Goal: Task Accomplishment & Management: Manage account settings

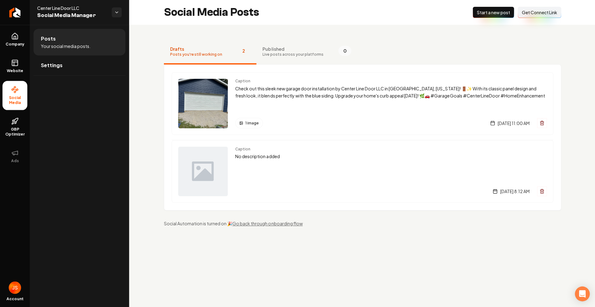
click at [3, 15] on link "Return to dashboard" at bounding box center [15, 12] width 30 height 25
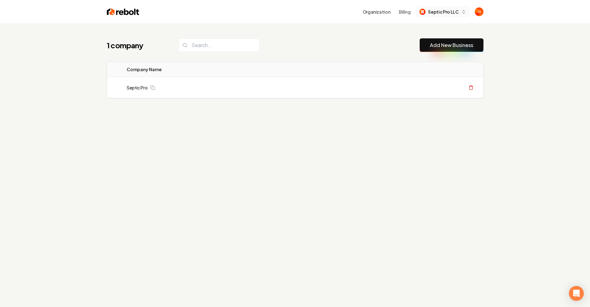
click at [436, 14] on span "Septic Pro LLC" at bounding box center [443, 12] width 30 height 7
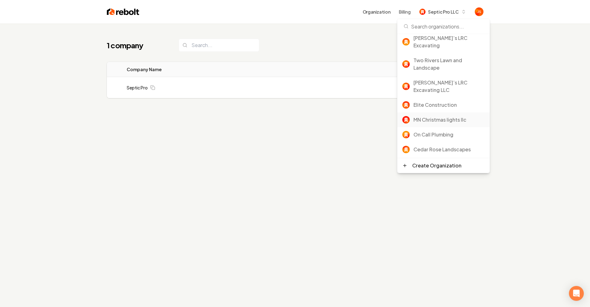
scroll to position [37, 0]
click at [422, 159] on div "Rebolt Site Builder" at bounding box center [449, 162] width 71 height 7
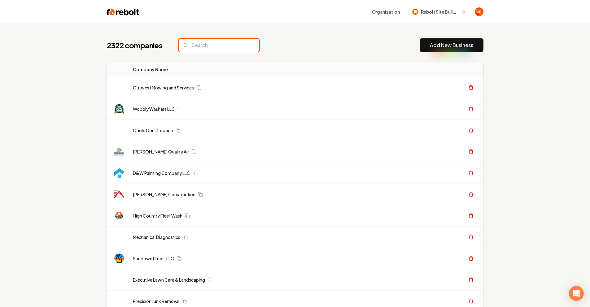
click at [223, 48] on input "search" at bounding box center [219, 45] width 81 height 13
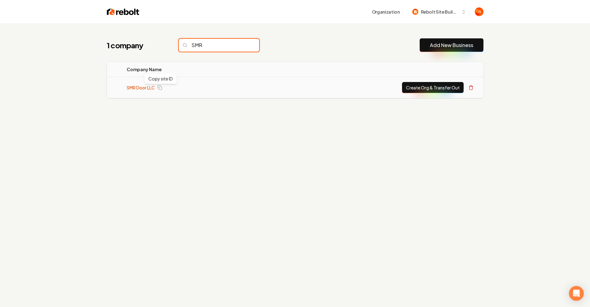
type input "SMR"
click at [144, 89] on link "SMR Door LLC" at bounding box center [141, 88] width 28 height 6
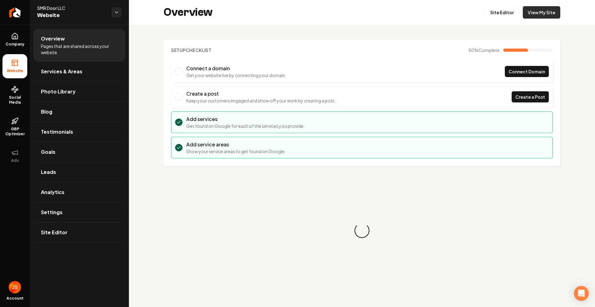
click at [539, 12] on link "View My Site" at bounding box center [541, 12] width 37 height 12
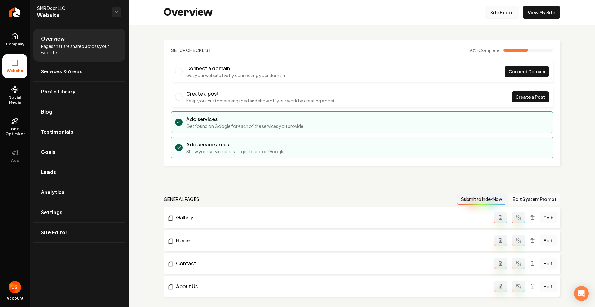
click at [499, 14] on link "Site Editor" at bounding box center [502, 12] width 34 height 12
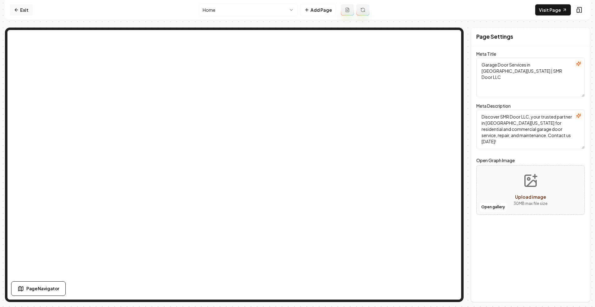
click at [12, 7] on link "Exit" at bounding box center [21, 9] width 23 height 11
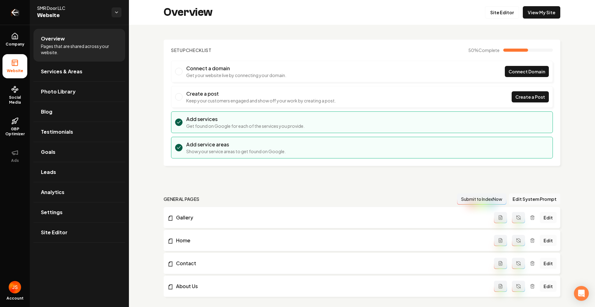
click at [19, 9] on icon "Return to dashboard" at bounding box center [15, 12] width 10 height 10
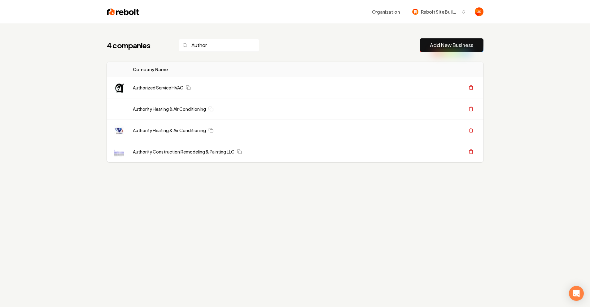
click at [241, 46] on input "Author" at bounding box center [219, 45] width 81 height 13
click at [241, 44] on input "Author" at bounding box center [219, 45] width 81 height 13
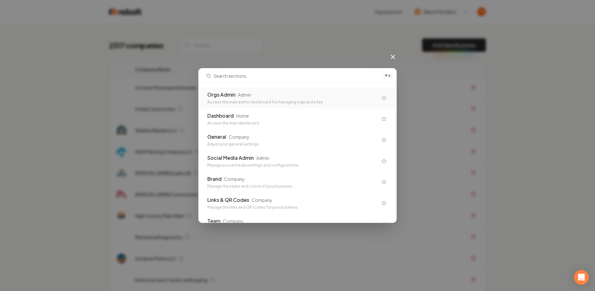
click at [229, 95] on div "Orgs Admin" at bounding box center [221, 94] width 28 height 7
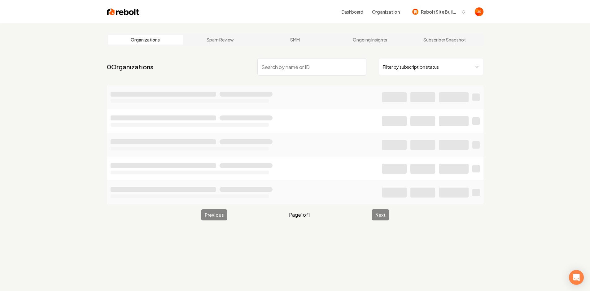
click at [407, 55] on main "Organizations Spam Review SMM Ongoing Insights Subscriber Snapshot 0 Organizati…" at bounding box center [295, 127] width 397 height 207
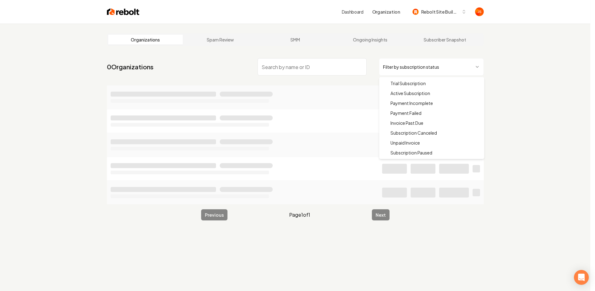
click at [404, 64] on html "Dashboard Organization Rebolt Site Builder Organizations Spam Review SMM Ongoin…" at bounding box center [297, 145] width 595 height 291
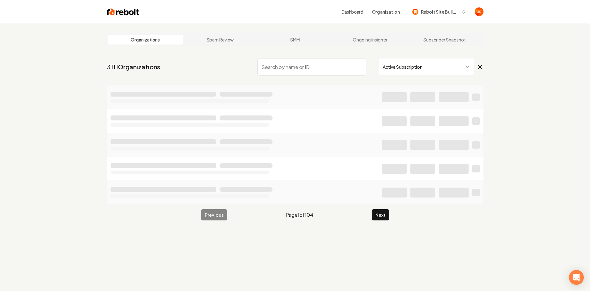
click at [287, 66] on input "search" at bounding box center [311, 66] width 109 height 17
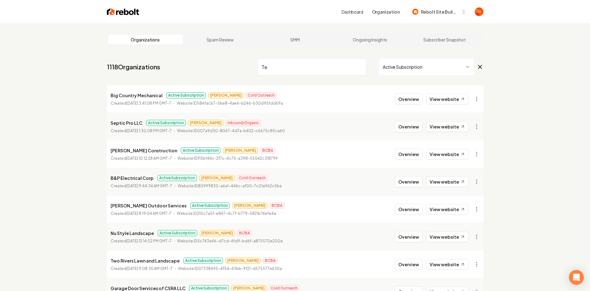
type input "T"
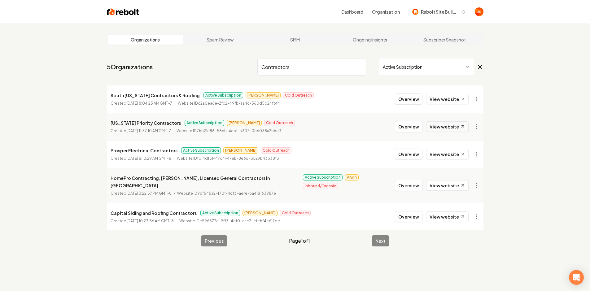
type input "Contractors"
click at [442, 124] on link "View website" at bounding box center [447, 126] width 42 height 11
click at [325, 71] on input "Contractors" at bounding box center [311, 66] width 109 height 17
click at [446, 102] on link "View website" at bounding box center [447, 99] width 42 height 11
click at [327, 69] on input "Contractors" at bounding box center [311, 66] width 109 height 17
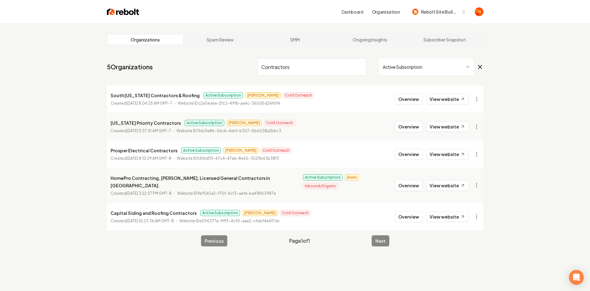
click at [360, 65] on input "Contractors" at bounding box center [311, 66] width 109 height 17
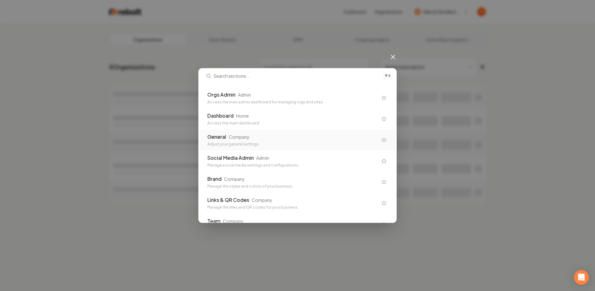
click at [267, 138] on div "General Company" at bounding box center [292, 136] width 170 height 7
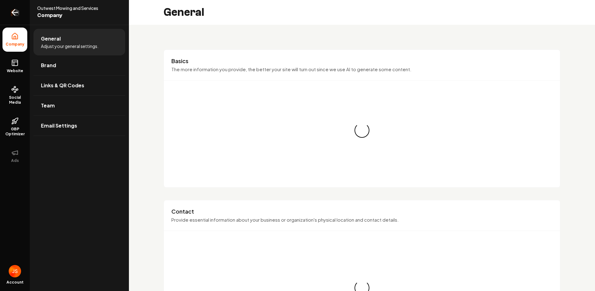
click at [18, 15] on icon "Return to dashboard" at bounding box center [15, 12] width 10 height 10
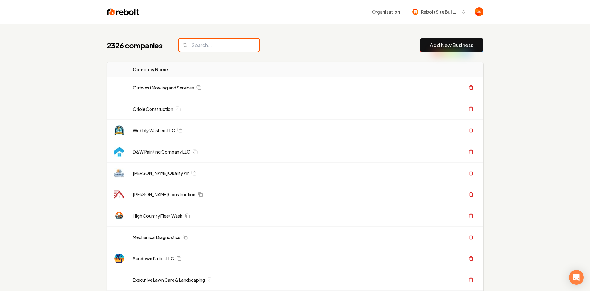
click at [233, 48] on input "search" at bounding box center [219, 45] width 81 height 13
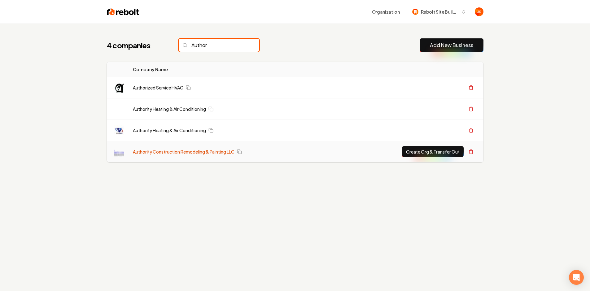
type input "Author"
click at [186, 152] on link "Authority Construction Remodeling & Painting LLC" at bounding box center [184, 152] width 102 height 6
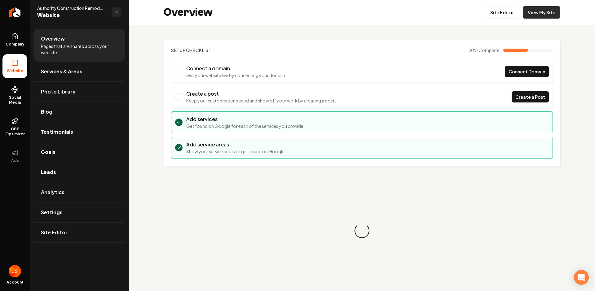
click at [535, 15] on link "View My Site" at bounding box center [541, 12] width 37 height 12
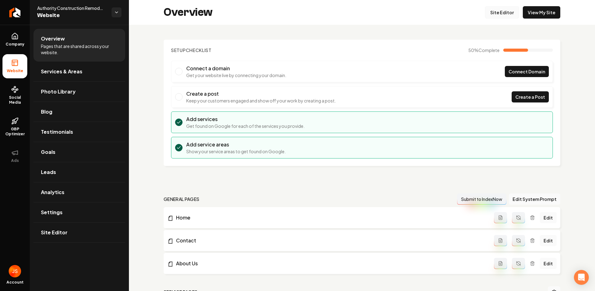
click at [492, 11] on link "Site Editor" at bounding box center [502, 12] width 34 height 12
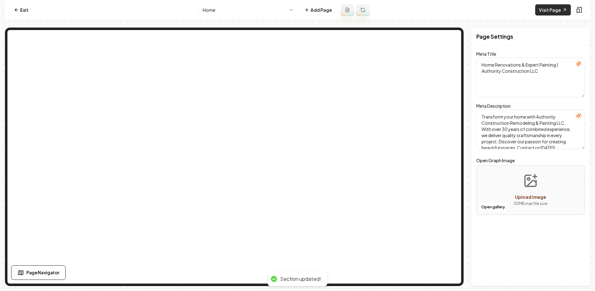
click at [546, 8] on link "Visit Page" at bounding box center [553, 9] width 36 height 11
click at [549, 9] on link "Visit Page" at bounding box center [553, 9] width 36 height 11
click at [19, 8] on icon at bounding box center [16, 9] width 5 height 5
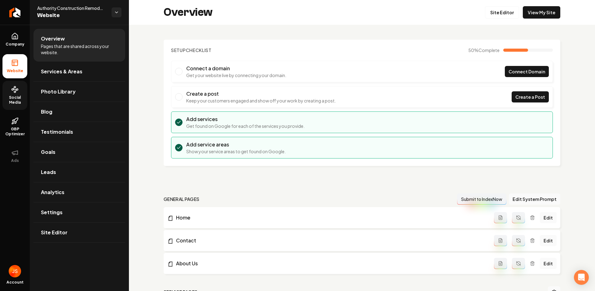
click at [17, 96] on span "Social Media" at bounding box center [14, 100] width 25 height 10
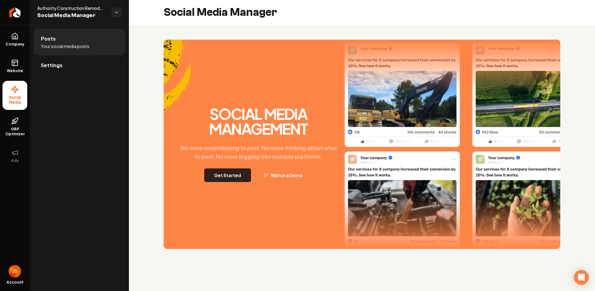
click at [226, 180] on button "Get Started" at bounding box center [227, 176] width 47 height 14
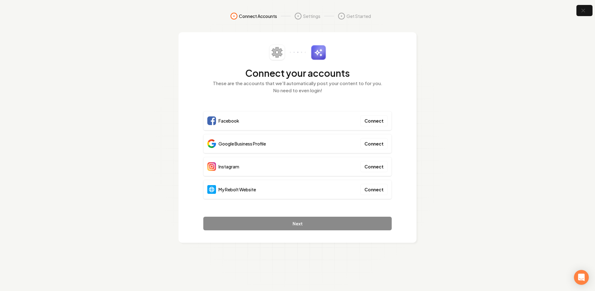
click at [388, 83] on p "These are the accounts that we'll automatically post your content to for you. N…" at bounding box center [297, 87] width 188 height 14
click at [388, 73] on h2 "Connect your accounts" at bounding box center [297, 73] width 188 height 11
click at [373, 84] on p "These are the accounts that we'll automatically post your content to for you. N…" at bounding box center [297, 87] width 188 height 14
click at [502, 65] on section "Connect Accounts Settings Get Started Connect your accounts These are the accou…" at bounding box center [297, 145] width 595 height 291
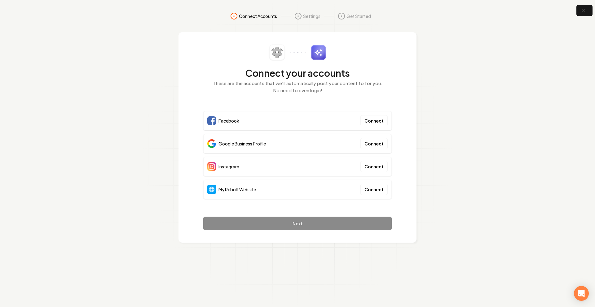
click at [584, 18] on section "Connect Accounts Settings Get Started Connect your accounts These are the accou…" at bounding box center [297, 153] width 595 height 307
click at [581, 12] on icon "button" at bounding box center [583, 11] width 8 height 8
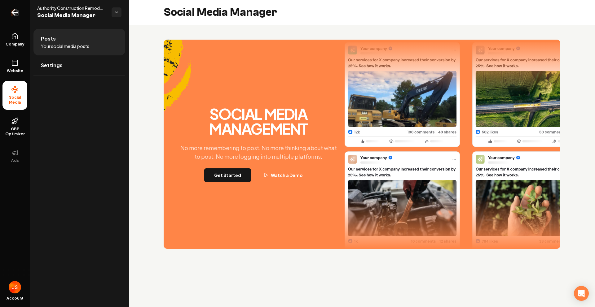
click at [0, 10] on link "Return to dashboard" at bounding box center [15, 12] width 30 height 25
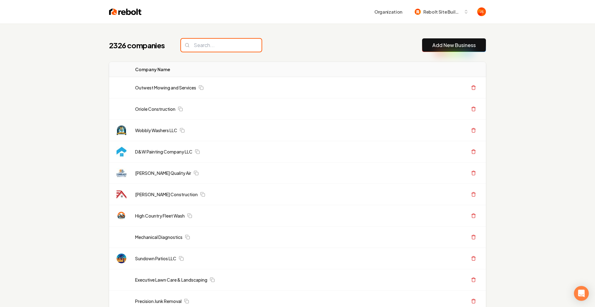
click at [200, 46] on input "search" at bounding box center [221, 45] width 81 height 13
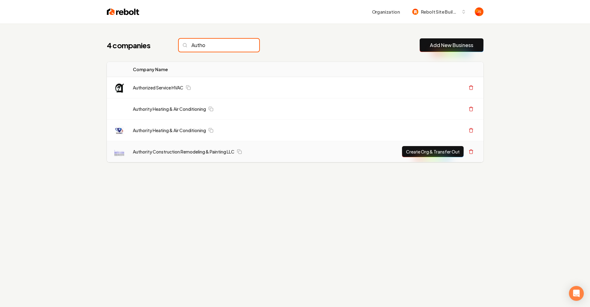
type input "Autho"
click at [446, 150] on button "Create Org & Transfer Out" at bounding box center [433, 151] width 62 height 11
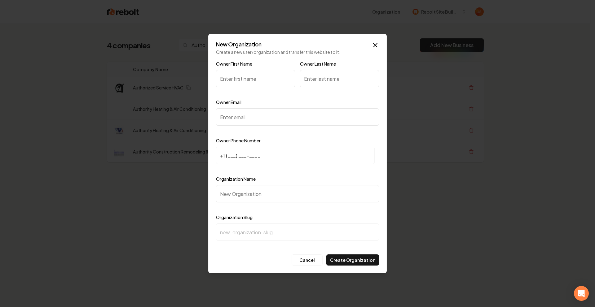
click at [262, 81] on input "Owner First Name" at bounding box center [255, 78] width 79 height 17
type input "Megan"
click at [333, 84] on input "Owner Last Name" at bounding box center [339, 78] width 79 height 17
type input "m"
click at [274, 110] on input "Owner Email" at bounding box center [297, 116] width 163 height 17
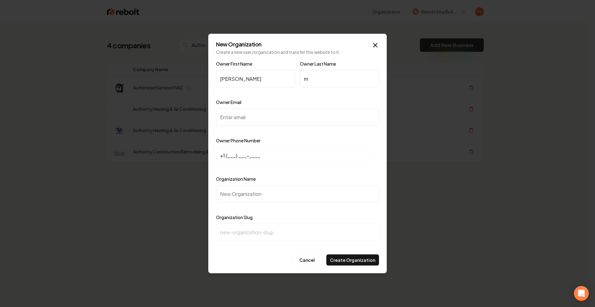
paste input "sanchez@authorityconstructionco.com"
type input "sanchez@authorityconstructionco.com"
click at [230, 155] on input "+1 (___) ___-____" at bounding box center [295, 155] width 159 height 17
paste input "970) 333-0406"
type input "+1 (970) 333-0406"
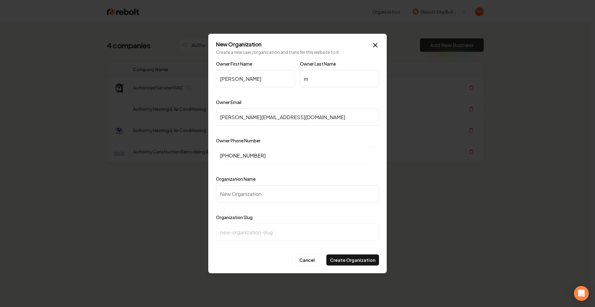
click at [265, 192] on input "Organization Name" at bounding box center [297, 193] width 163 height 17
paste input "Authority Construction Remodeling & Painting LLC Construction"
type input "Authority Construction Remodeling & Painting LLC Construction"
type input "authority-construction-remodeling-painting-llc-construction"
type input "Authority Construction Remodeling & Painting LLC Construction"
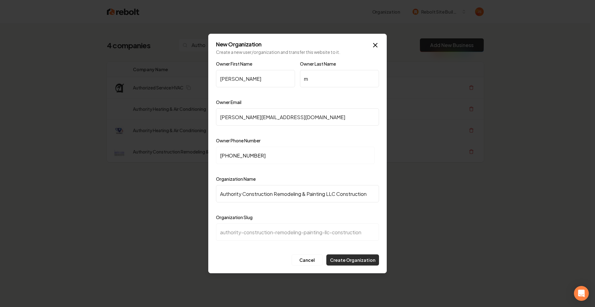
click at [344, 258] on button "Create Organization" at bounding box center [352, 260] width 53 height 11
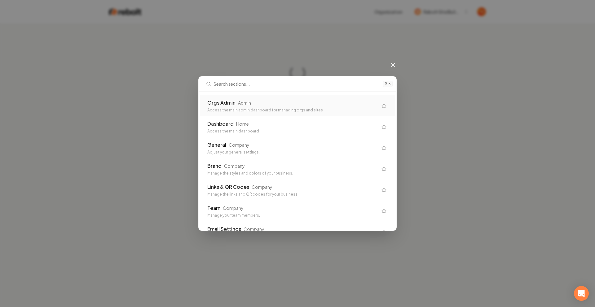
click at [242, 107] on div "Orgs Admin Admin Access the main admin dashboard for managing orgs and sites" at bounding box center [292, 106] width 170 height 14
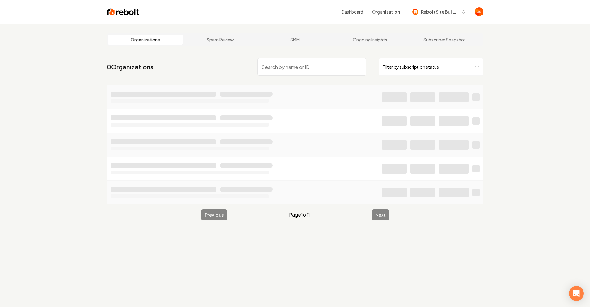
click at [76, 83] on div "Organizations Spam Review SMM Ongoing Insights Subscriber Snapshot 0 Organizati…" at bounding box center [295, 177] width 590 height 307
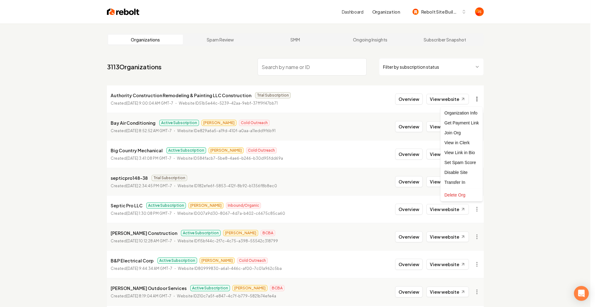
click at [480, 98] on html "Dashboard Organization Rebolt Site Builder Organizations Spam Review SMM Ongoin…" at bounding box center [297, 153] width 595 height 307
click at [461, 125] on div "Get Payment Link" at bounding box center [461, 123] width 39 height 10
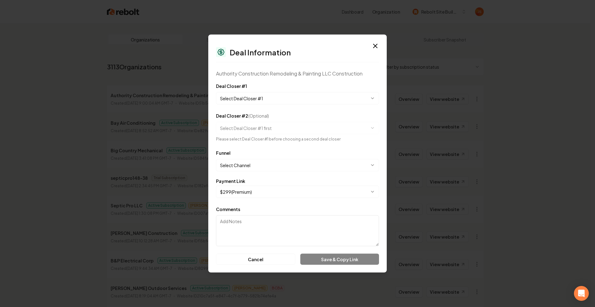
click at [273, 93] on body "Dashboard Organization Rebolt Site Builder Organizations Spam Review SMM Ongoin…" at bounding box center [295, 153] width 590 height 307
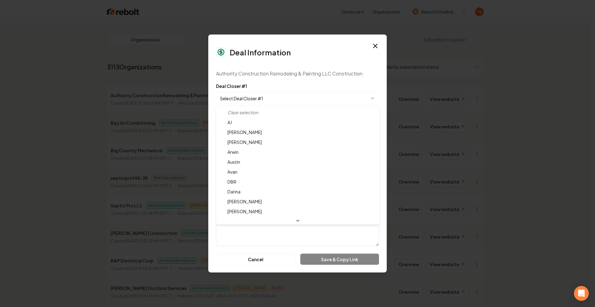
select select "**********"
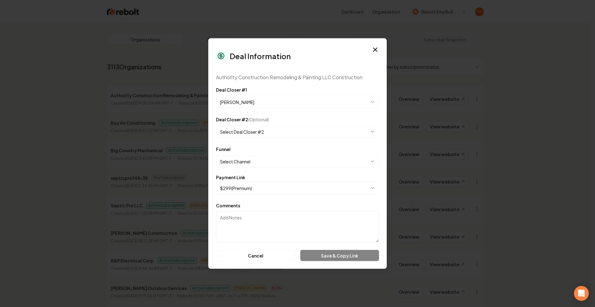
click at [250, 161] on body "Dashboard Organization Rebolt Site Builder Organizations Spam Review SMM Ongoin…" at bounding box center [295, 153] width 590 height 307
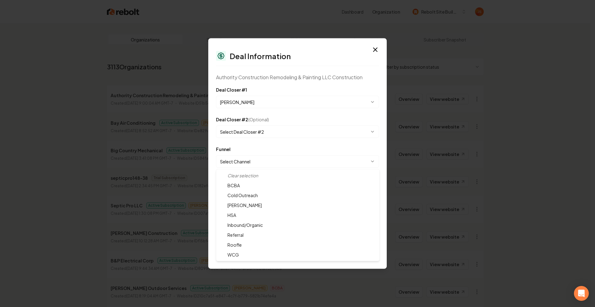
select select "**********"
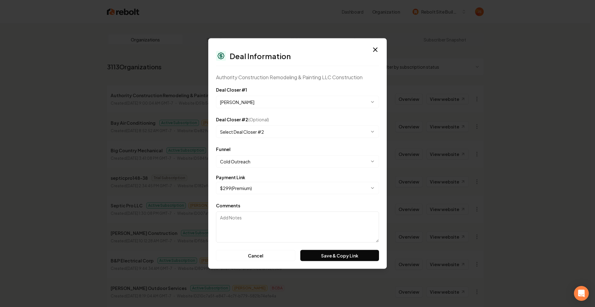
click at [249, 190] on body "Dashboard Organization Rebolt Site Builder Organizations Spam Review SMM Ongoin…" at bounding box center [295, 153] width 590 height 307
click at [353, 256] on button "Save & Copy Link" at bounding box center [339, 255] width 79 height 11
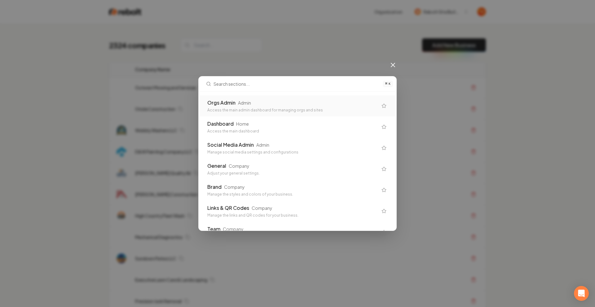
click at [287, 100] on div "Orgs Admin Admin Access the main admin dashboard for managing orgs and sites" at bounding box center [297, 105] width 195 height 21
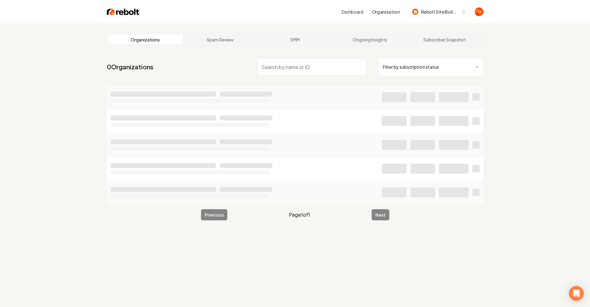
click at [436, 65] on html "Dashboard Organization Rebolt Site Builder Organizations Spam Review SMM Ongoin…" at bounding box center [295, 153] width 590 height 307
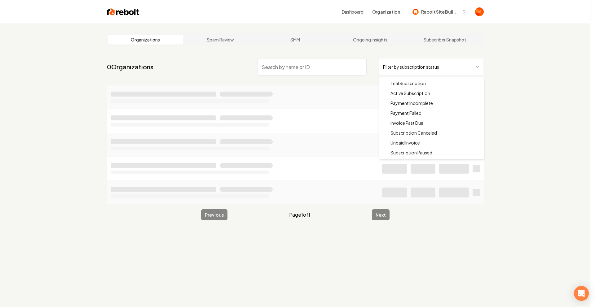
drag, startPoint x: 412, startPoint y: 91, endPoint x: 330, endPoint y: 71, distance: 84.6
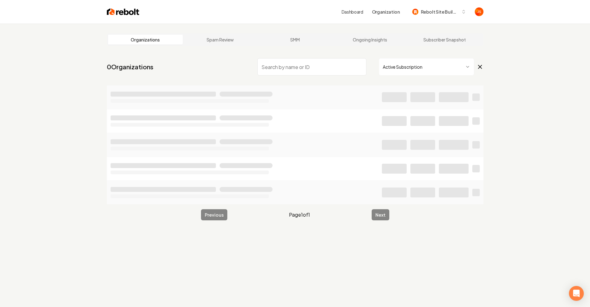
click at [323, 70] on input "search" at bounding box center [311, 66] width 109 height 17
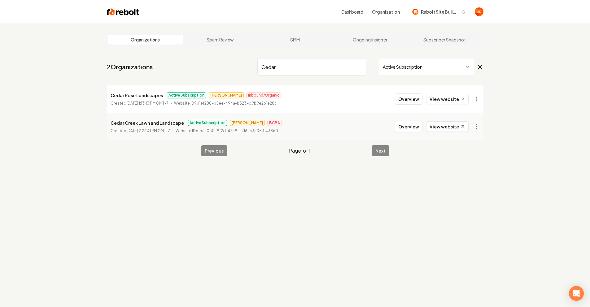
type input "Cedar"
click at [451, 98] on link "View website" at bounding box center [447, 99] width 42 height 11
click at [402, 97] on button "Overview" at bounding box center [409, 99] width 28 height 11
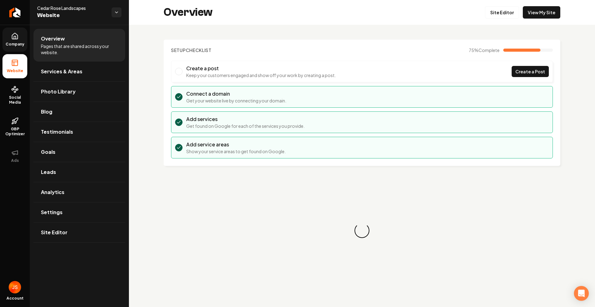
click at [15, 39] on icon at bounding box center [15, 36] width 6 height 6
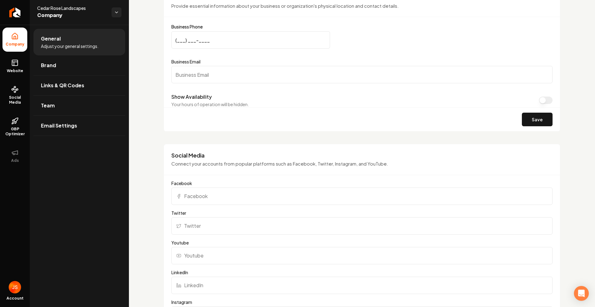
scroll to position [86, 0]
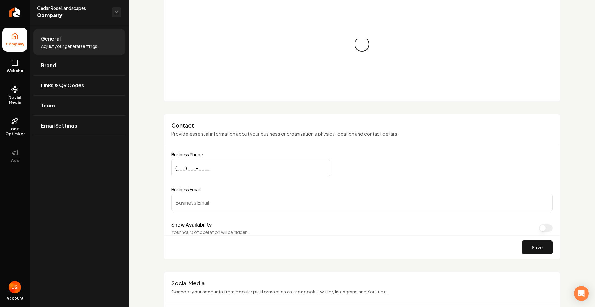
click at [202, 205] on input "Business Email" at bounding box center [361, 202] width 381 height 17
paste input "6124836657"
type input "6124836657"
click at [179, 168] on input "(___) ___-____" at bounding box center [250, 167] width 159 height 17
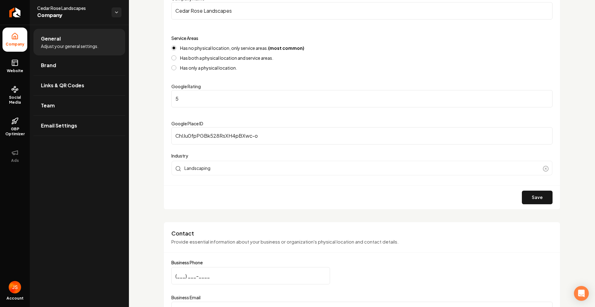
scroll to position [0, 0]
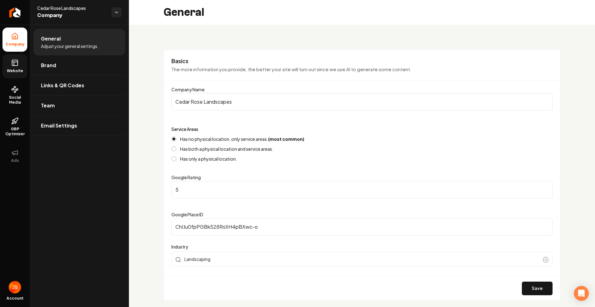
click at [10, 67] on link "Website" at bounding box center [14, 66] width 25 height 24
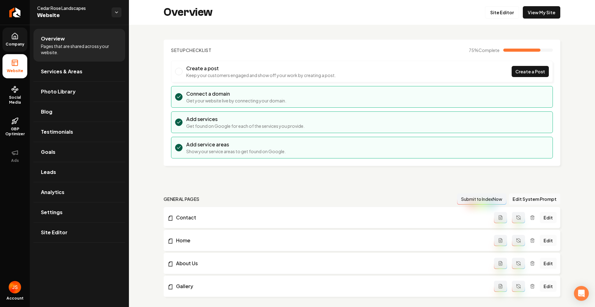
click at [27, 81] on ul "Company Website Social Media GBP Optimizer Ads" at bounding box center [15, 98] width 30 height 146
click at [18, 95] on span "Social Media" at bounding box center [14, 100] width 25 height 10
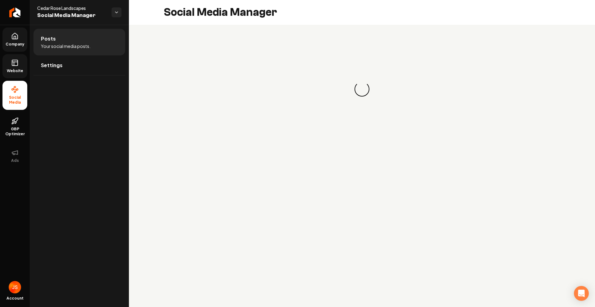
click at [15, 37] on icon at bounding box center [14, 36] width 7 height 7
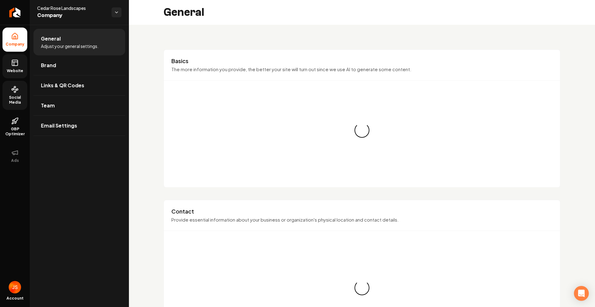
click at [15, 62] on icon at bounding box center [15, 62] width 6 height 0
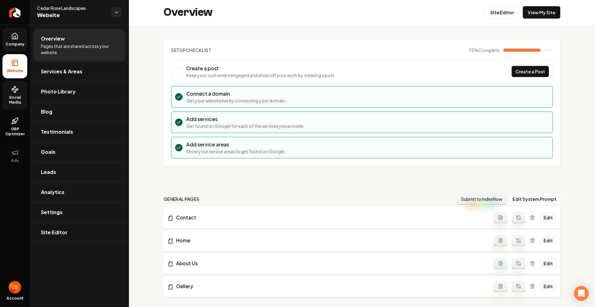
click at [15, 42] on span "Company" at bounding box center [15, 44] width 24 height 5
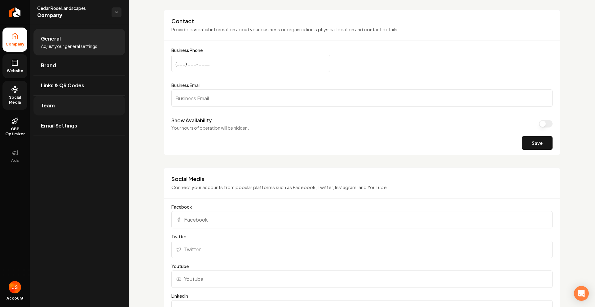
scroll to position [343, 0]
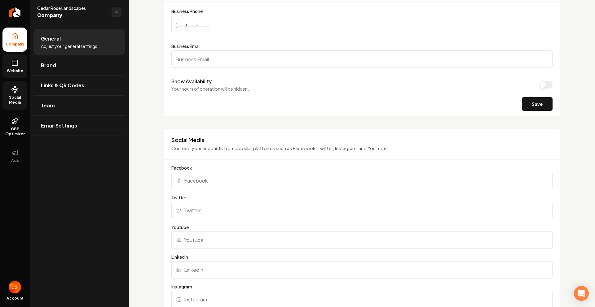
click at [12, 72] on span "Website" at bounding box center [14, 70] width 21 height 5
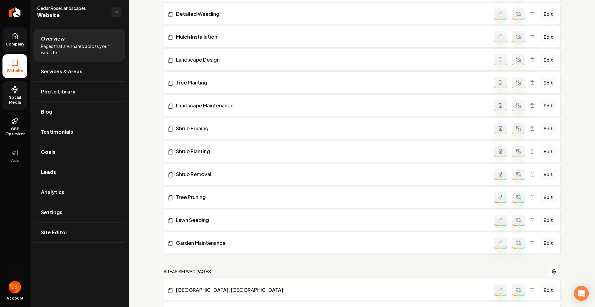
click at [14, 39] on icon at bounding box center [15, 36] width 6 height 6
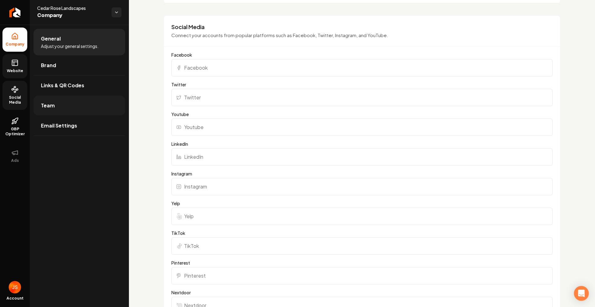
click at [61, 109] on link "Team" at bounding box center [79, 106] width 92 height 20
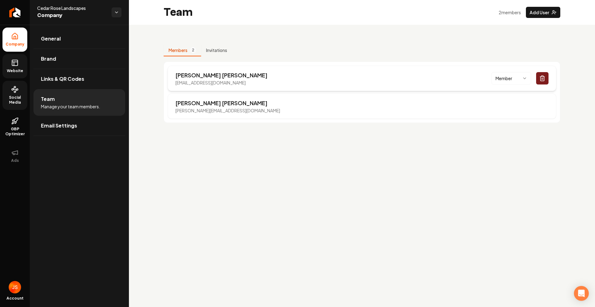
drag, startPoint x: 271, startPoint y: 86, endPoint x: 170, endPoint y: 82, distance: 101.1
click at [170, 82] on div "[PERSON_NAME] [PERSON_NAME][EMAIL_ADDRESS][DOMAIN_NAME] Member" at bounding box center [362, 78] width 388 height 25
copy p "[EMAIL_ADDRESS][DOMAIN_NAME]"
click at [25, 62] on link "Website" at bounding box center [14, 66] width 25 height 24
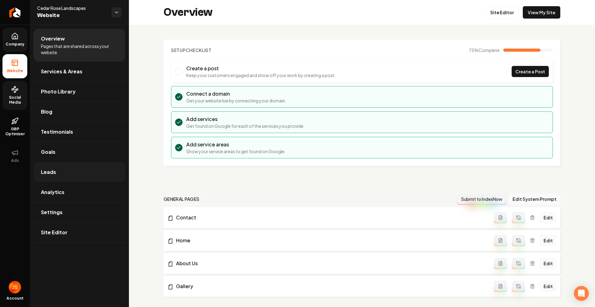
click at [60, 175] on link "Leads" at bounding box center [79, 172] width 92 height 20
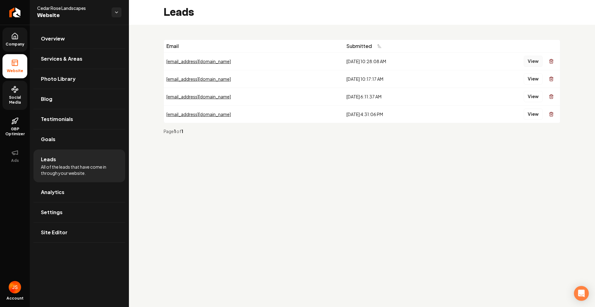
click at [534, 63] on button "View" at bounding box center [533, 61] width 19 height 11
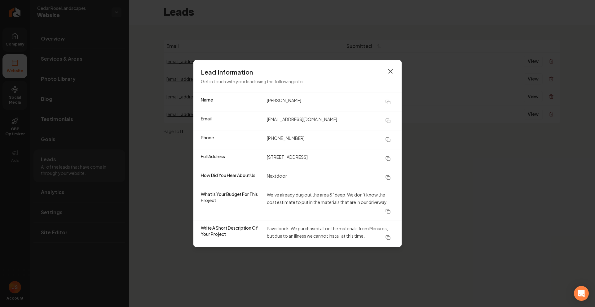
click at [389, 72] on icon "button" at bounding box center [390, 72] width 4 height 4
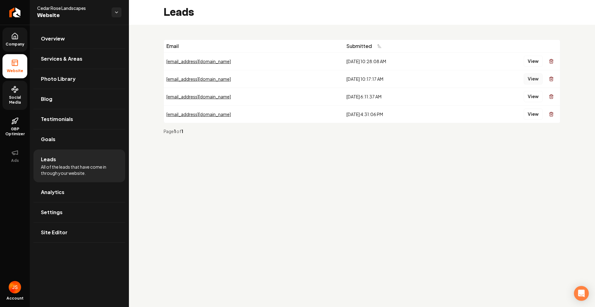
click at [531, 82] on button "View" at bounding box center [533, 78] width 19 height 11
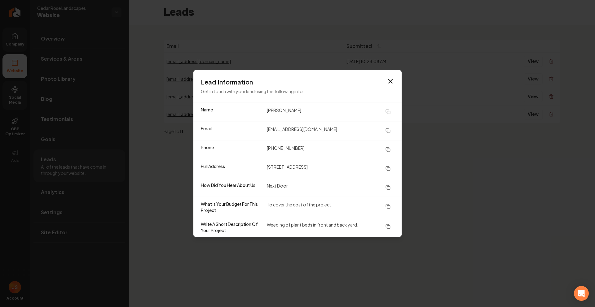
click at [393, 74] on div "Lead Information Get in touch with your lead using the following info." at bounding box center [297, 86] width 208 height 32
click at [392, 81] on icon "button" at bounding box center [390, 81] width 7 height 7
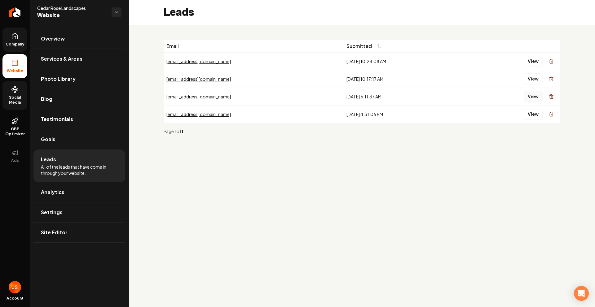
click at [535, 96] on button "View" at bounding box center [533, 96] width 19 height 11
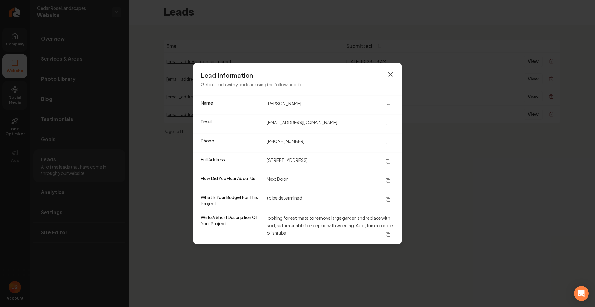
click at [392, 75] on icon "button" at bounding box center [390, 74] width 7 height 7
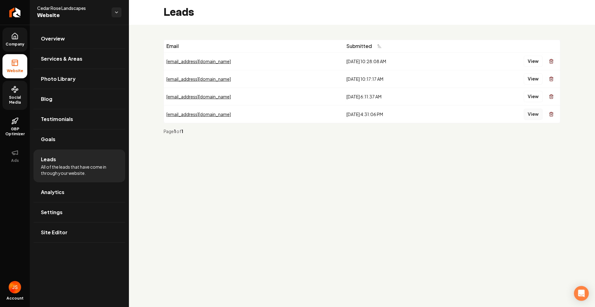
click at [528, 116] on button "View" at bounding box center [533, 114] width 19 height 11
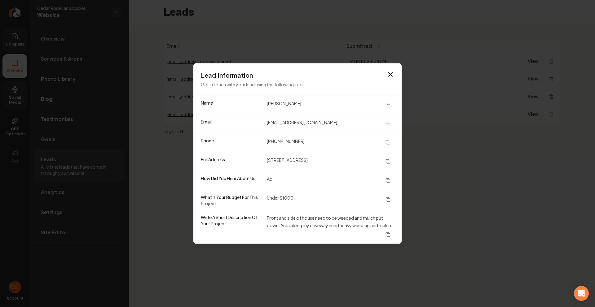
click at [391, 69] on div "Lead Information Get in touch with your lead using the following info." at bounding box center [297, 80] width 208 height 32
click at [391, 76] on icon "button" at bounding box center [390, 74] width 7 height 7
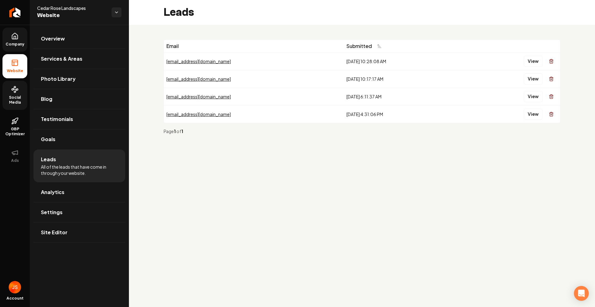
click at [9, 36] on link "Company" at bounding box center [14, 40] width 25 height 24
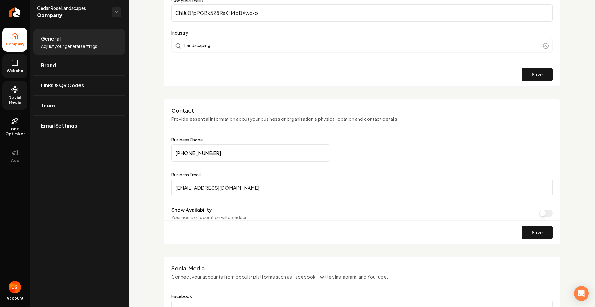
scroll to position [224, 0]
